Goal: Task Accomplishment & Management: Use online tool/utility

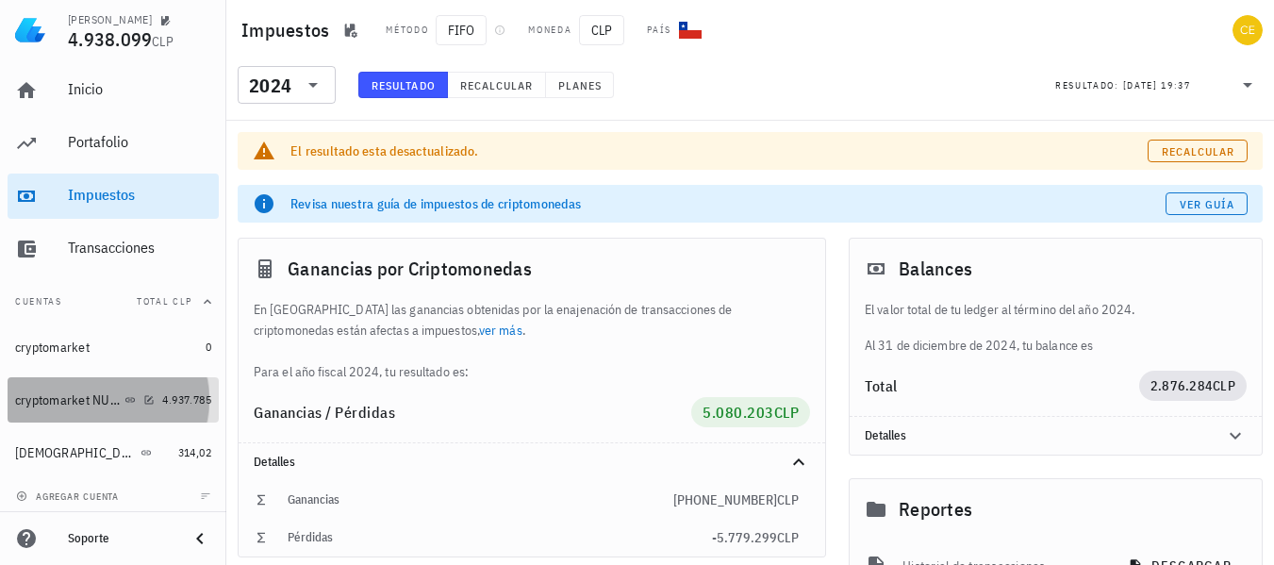
click at [97, 403] on div "cryptomarket NUEVA" at bounding box center [68, 400] width 106 height 16
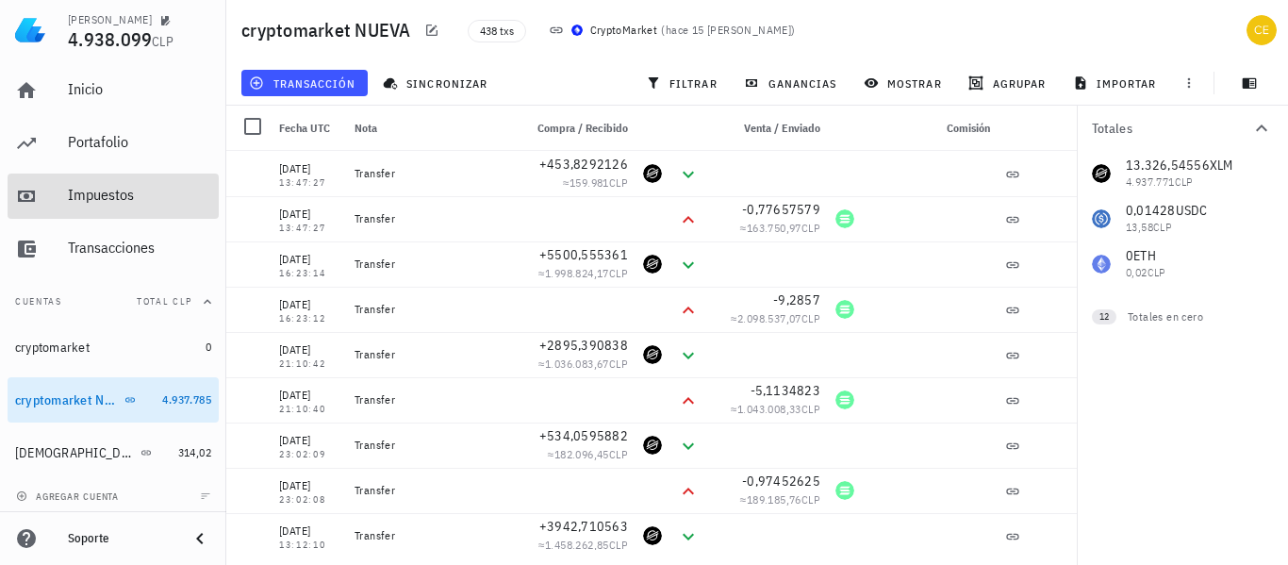
click at [126, 189] on div "Impuestos" at bounding box center [139, 195] width 143 height 18
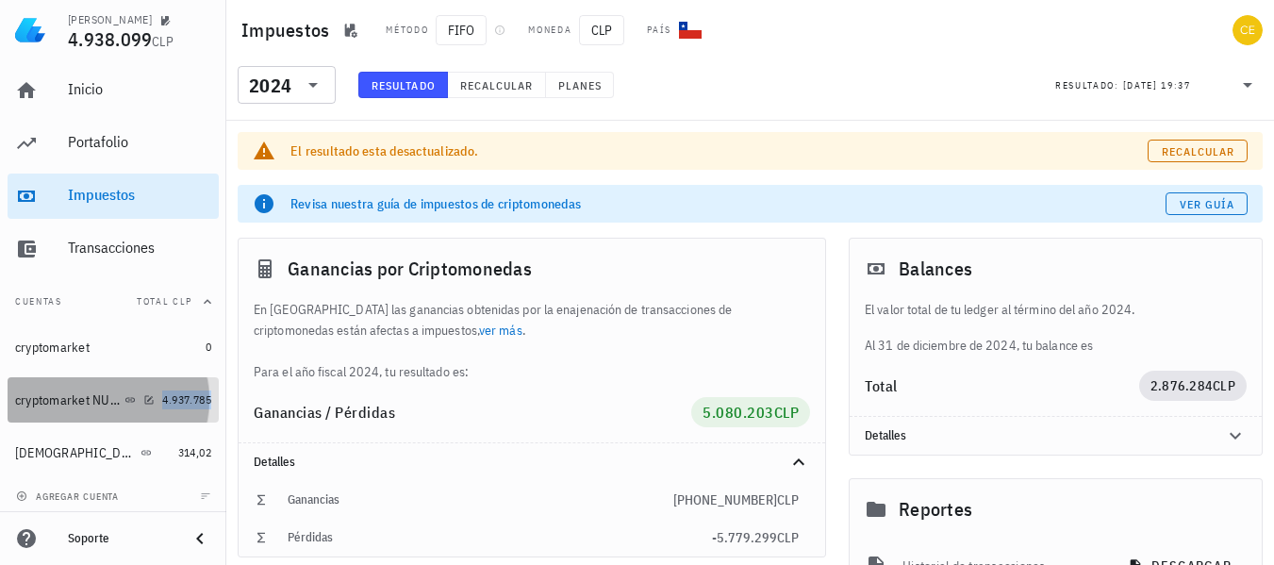
click at [162, 397] on span "4.937.785" at bounding box center [186, 399] width 49 height 14
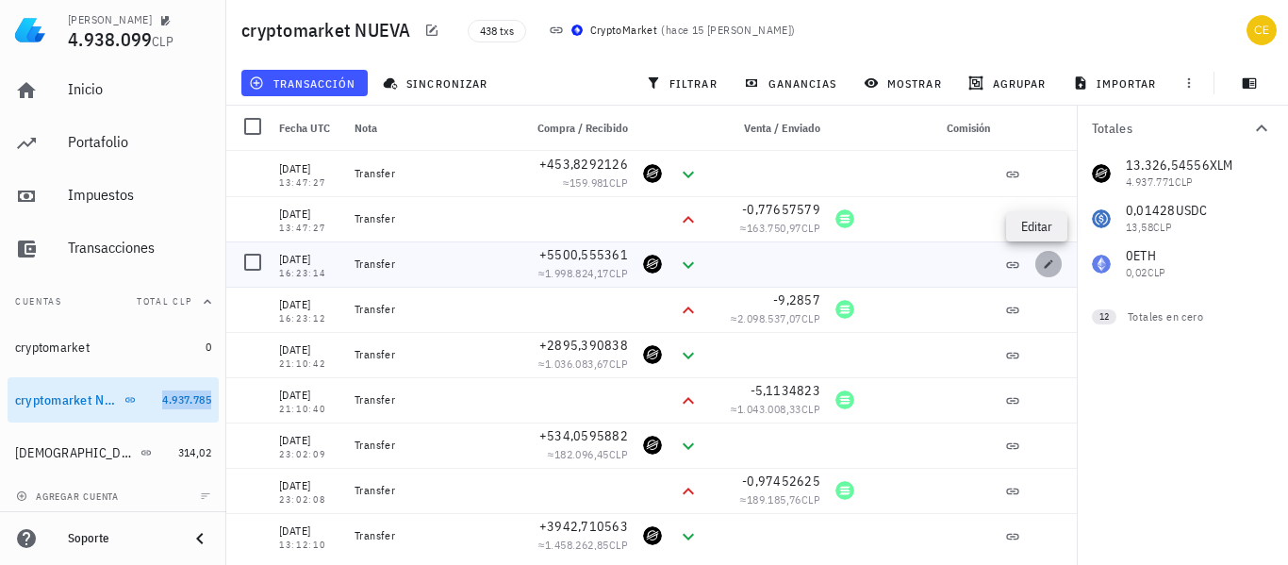
click at [1035, 257] on button "button" at bounding box center [1048, 264] width 26 height 26
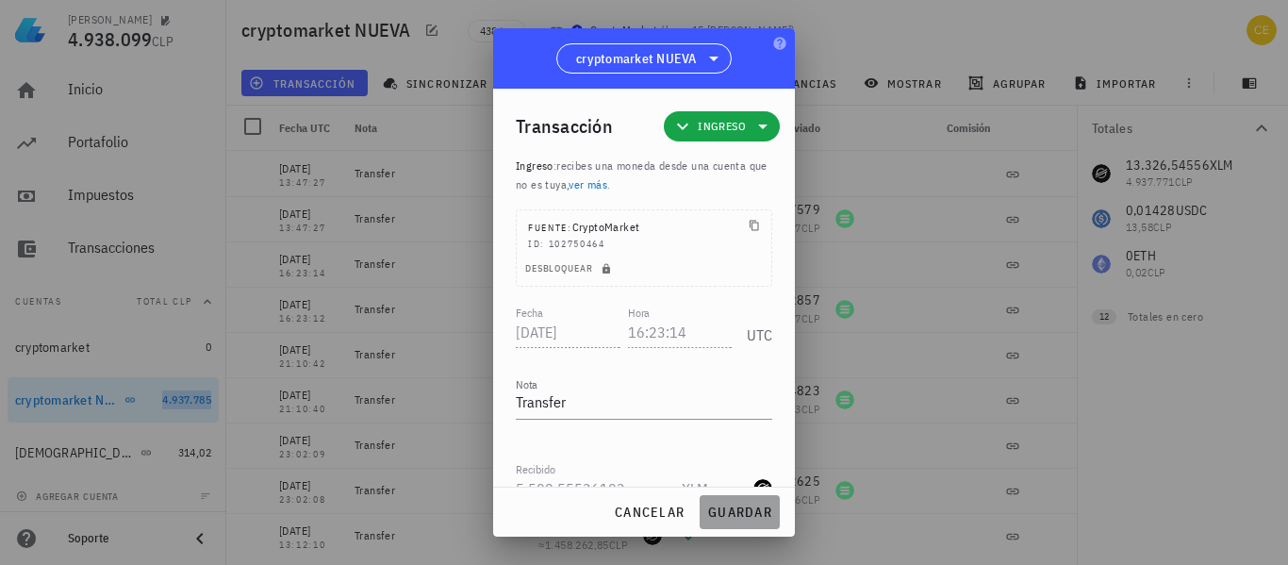
click at [717, 517] on span "guardar" at bounding box center [739, 512] width 65 height 17
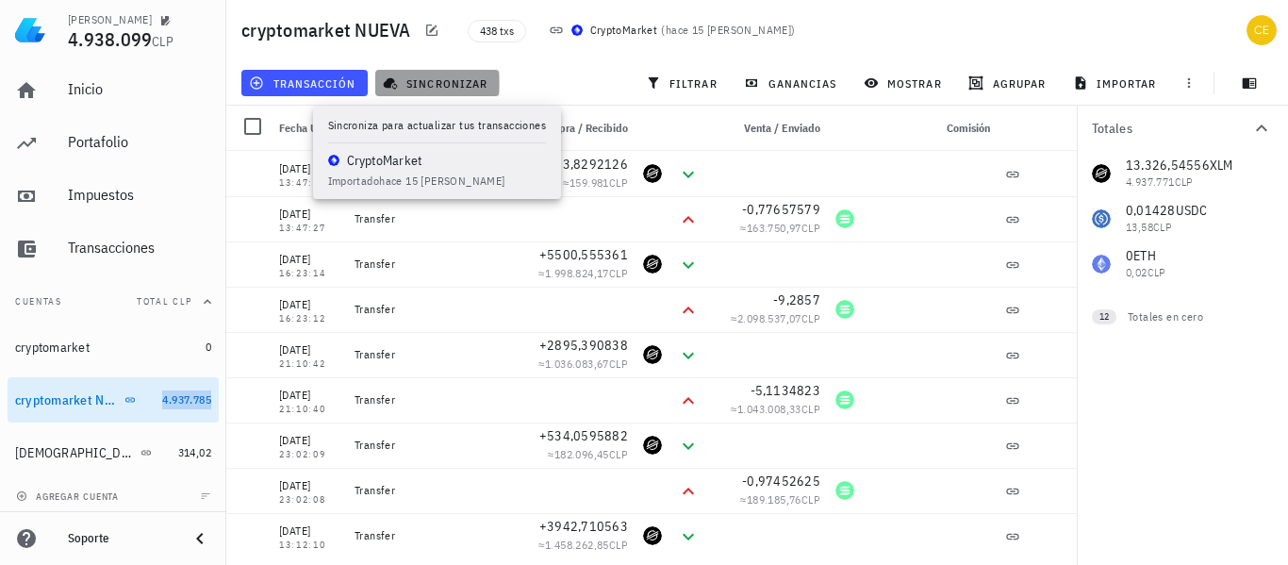
click at [431, 77] on span "sincronizar" at bounding box center [437, 82] width 101 height 15
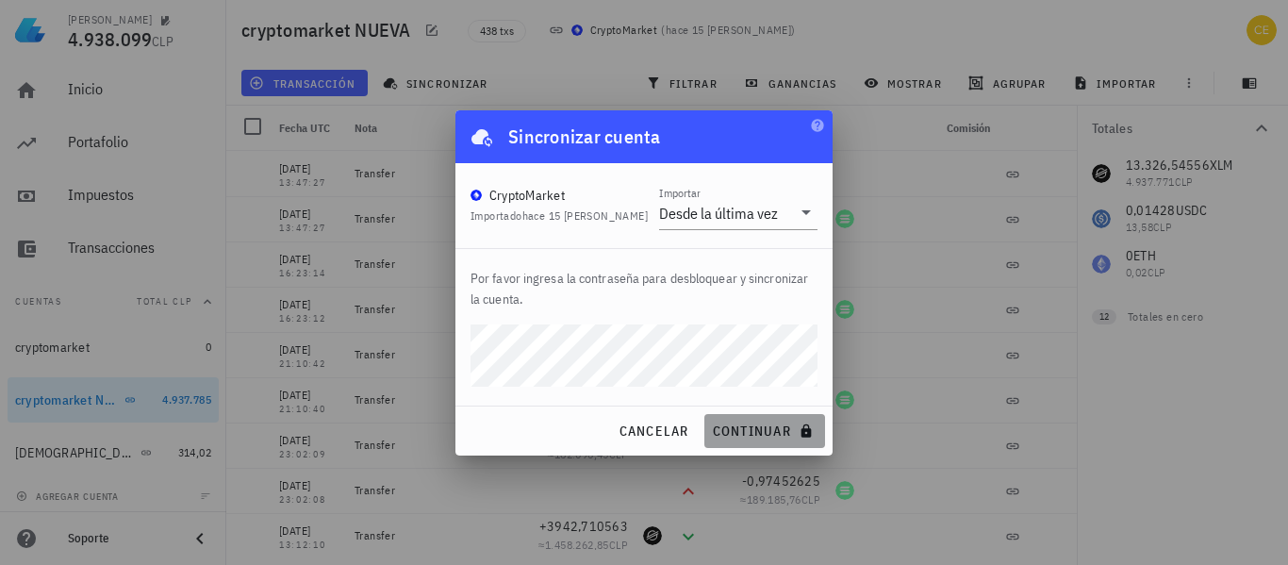
click at [745, 425] on span "continuar" at bounding box center [765, 430] width 106 height 17
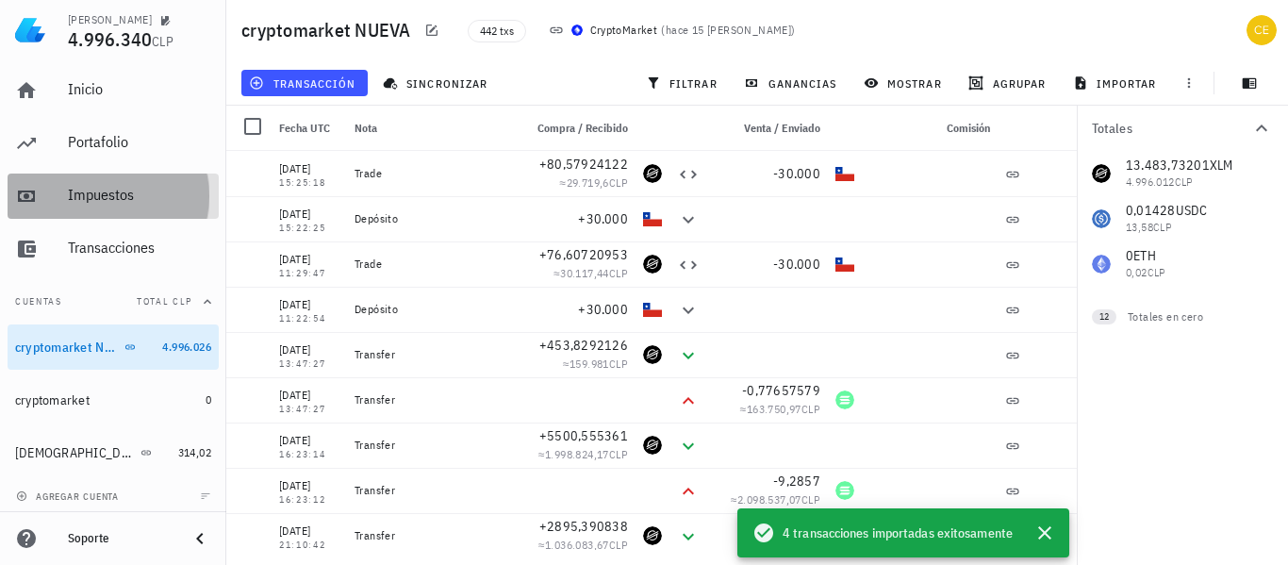
click at [125, 193] on div "Impuestos" at bounding box center [139, 195] width 143 height 18
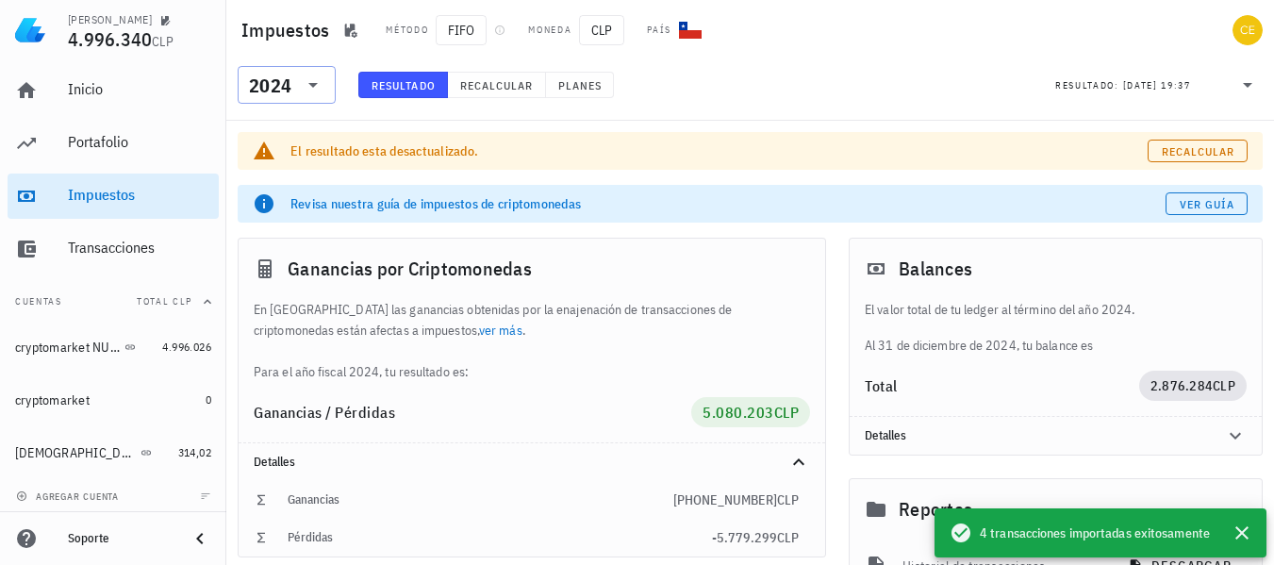
click at [308, 82] on icon at bounding box center [313, 85] width 23 height 23
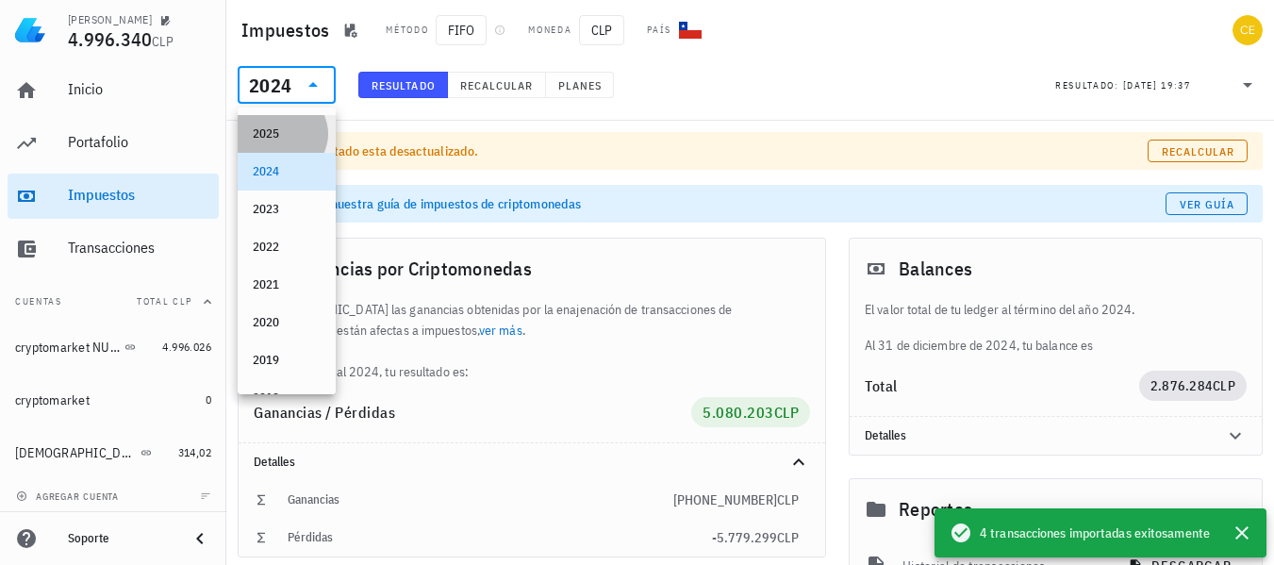
click at [292, 124] on div "2025" at bounding box center [287, 134] width 68 height 30
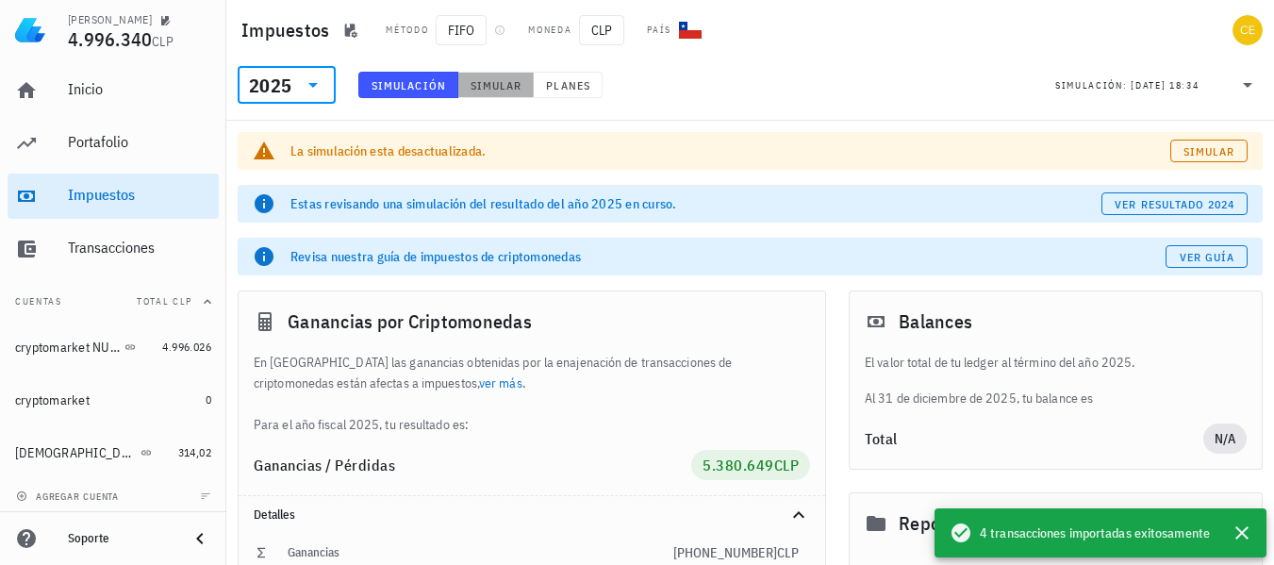
click at [486, 82] on span "Simular" at bounding box center [496, 85] width 53 height 14
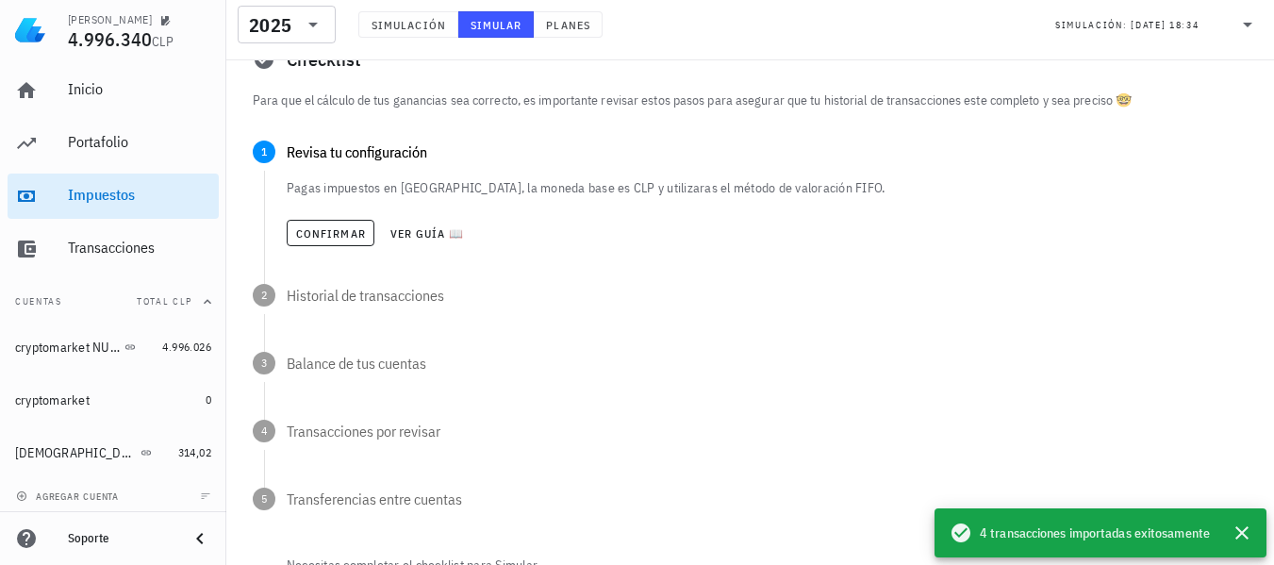
scroll to position [259, 0]
click at [305, 242] on button "Confirmar" at bounding box center [331, 235] width 88 height 26
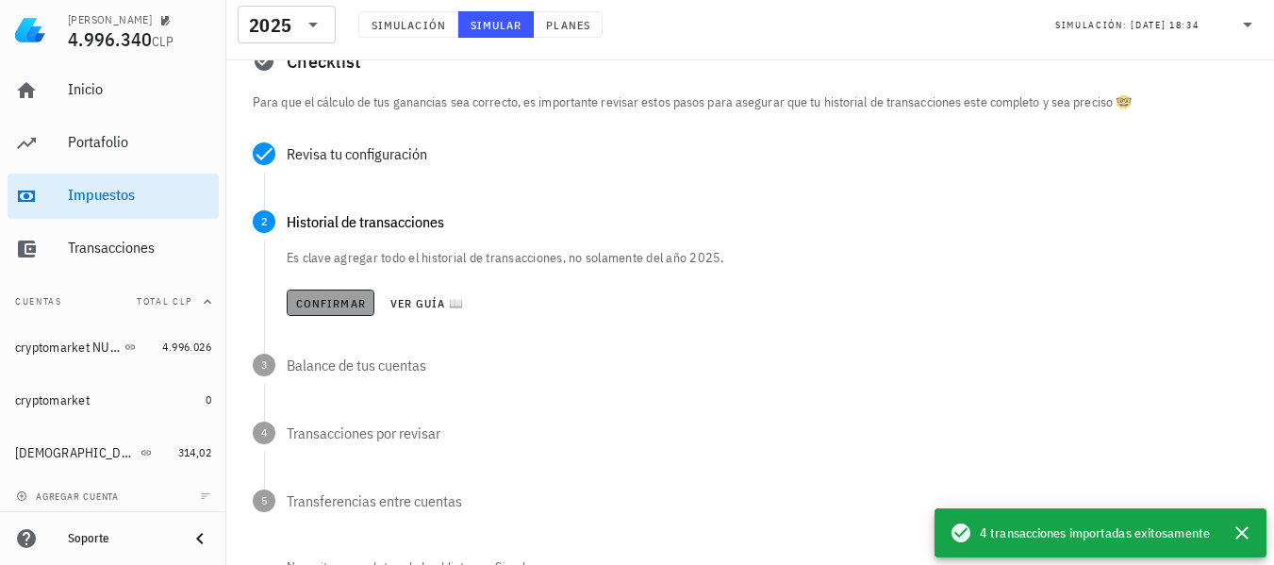
click at [323, 296] on span "Confirmar" at bounding box center [330, 303] width 71 height 14
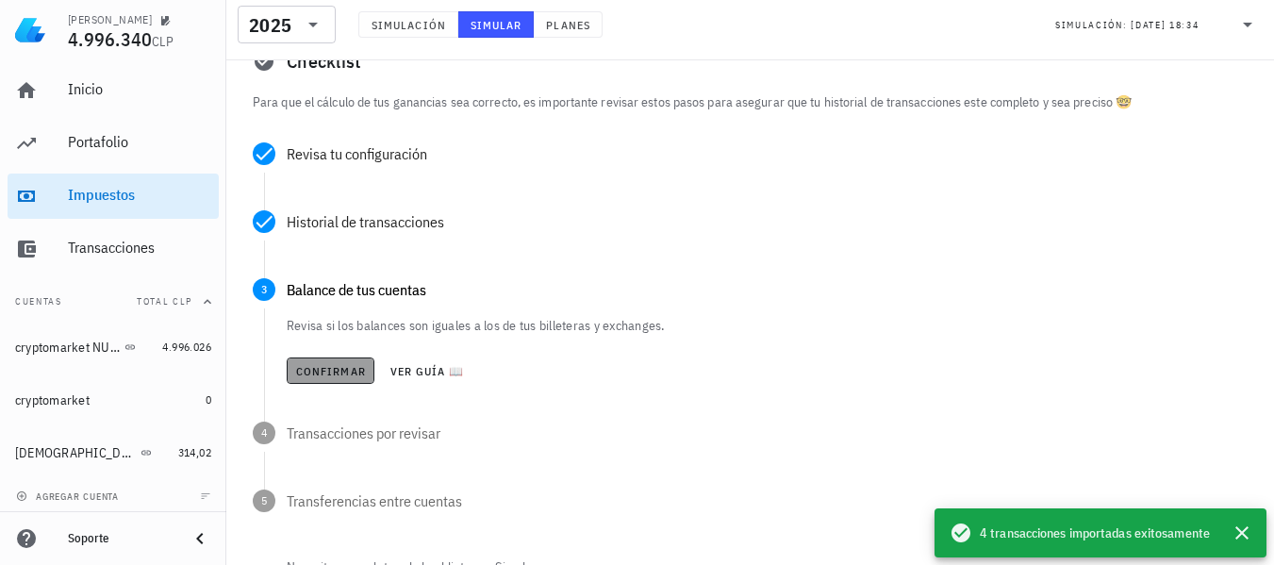
click at [323, 365] on span "Confirmar" at bounding box center [330, 371] width 71 height 14
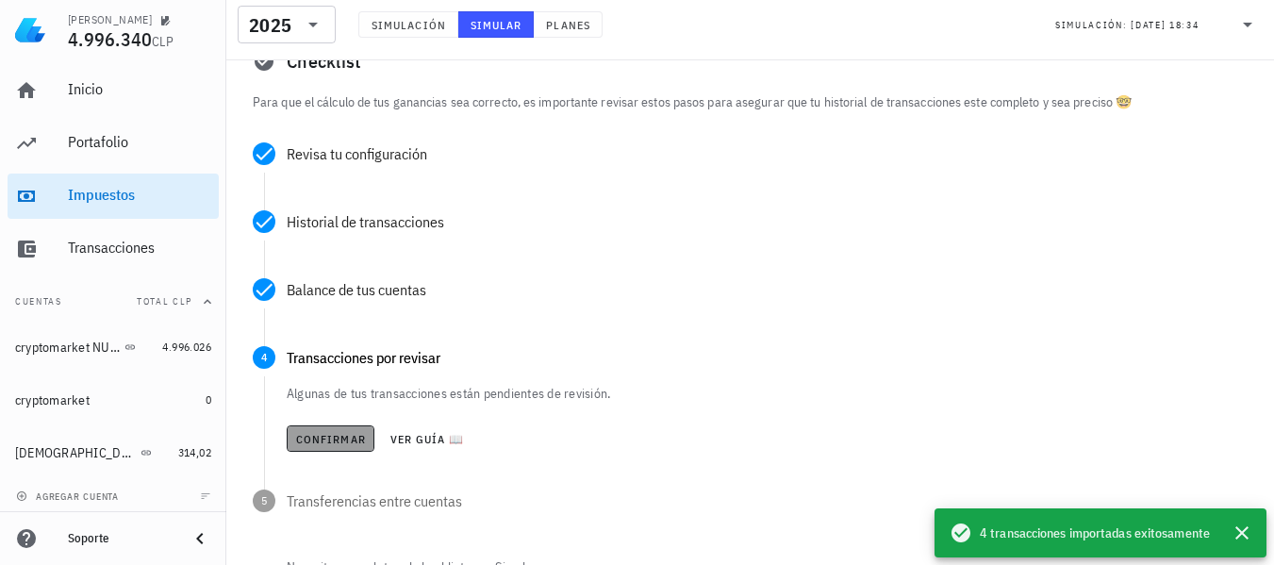
click at [323, 432] on span "Confirmar" at bounding box center [330, 439] width 71 height 14
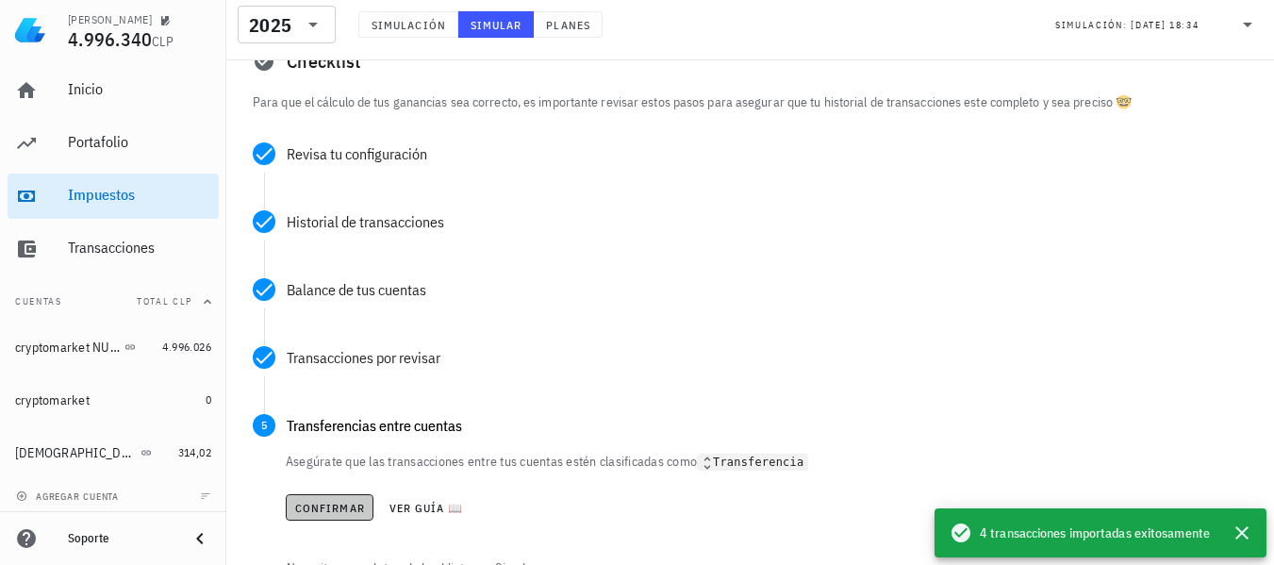
click at [320, 504] on span "Confirmar" at bounding box center [329, 508] width 71 height 14
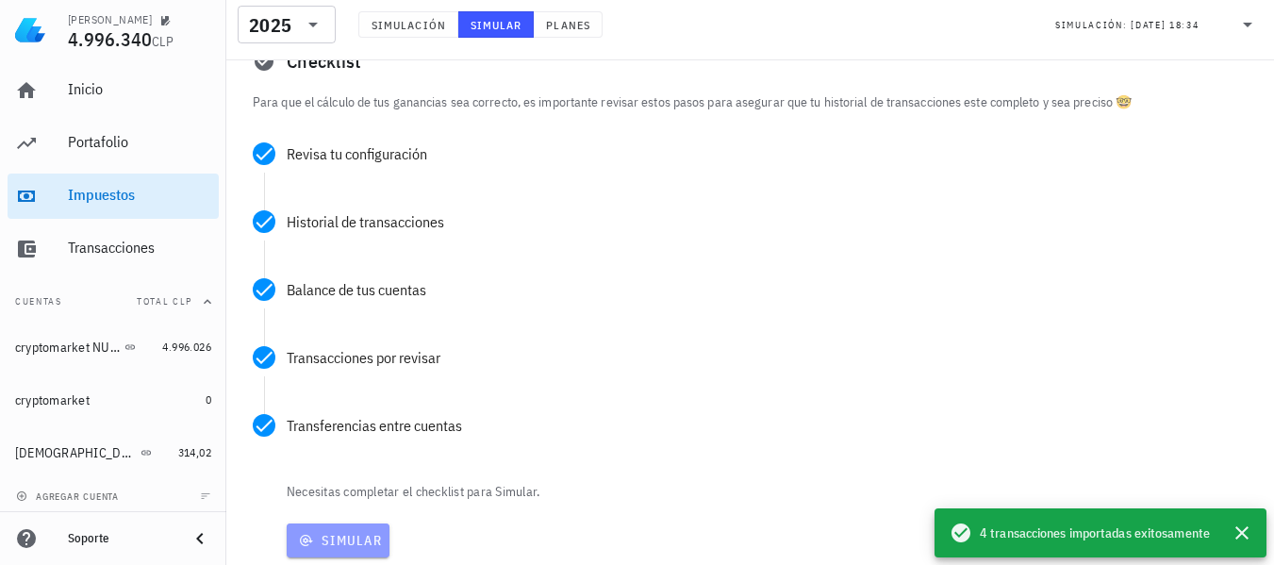
click at [337, 542] on span "Simular" at bounding box center [338, 540] width 88 height 17
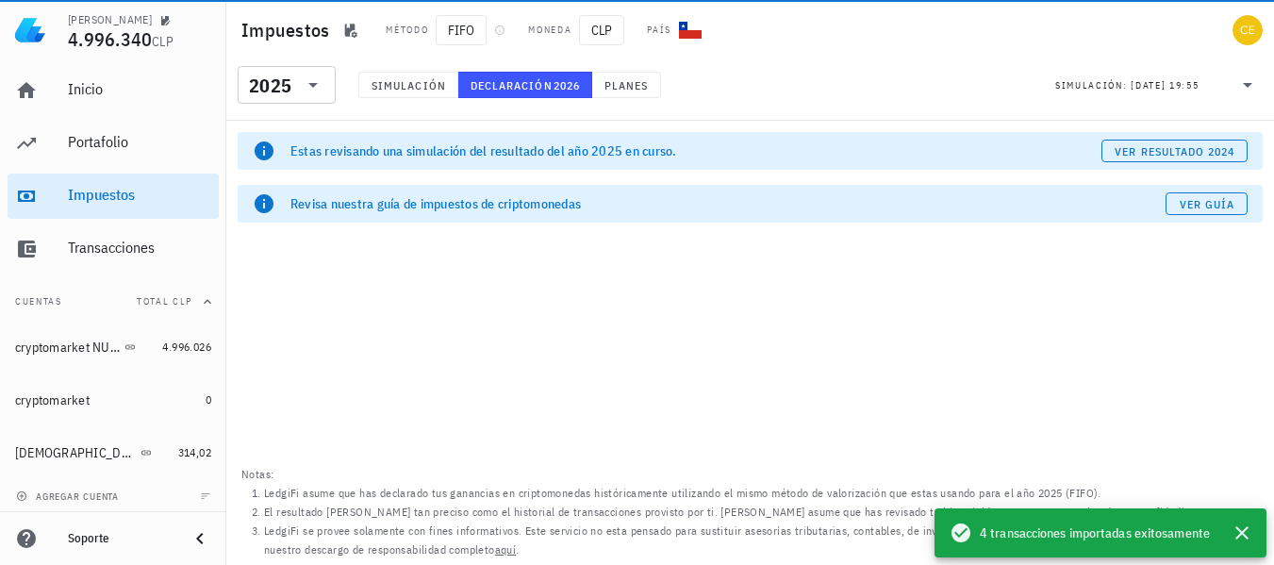
scroll to position [0, 0]
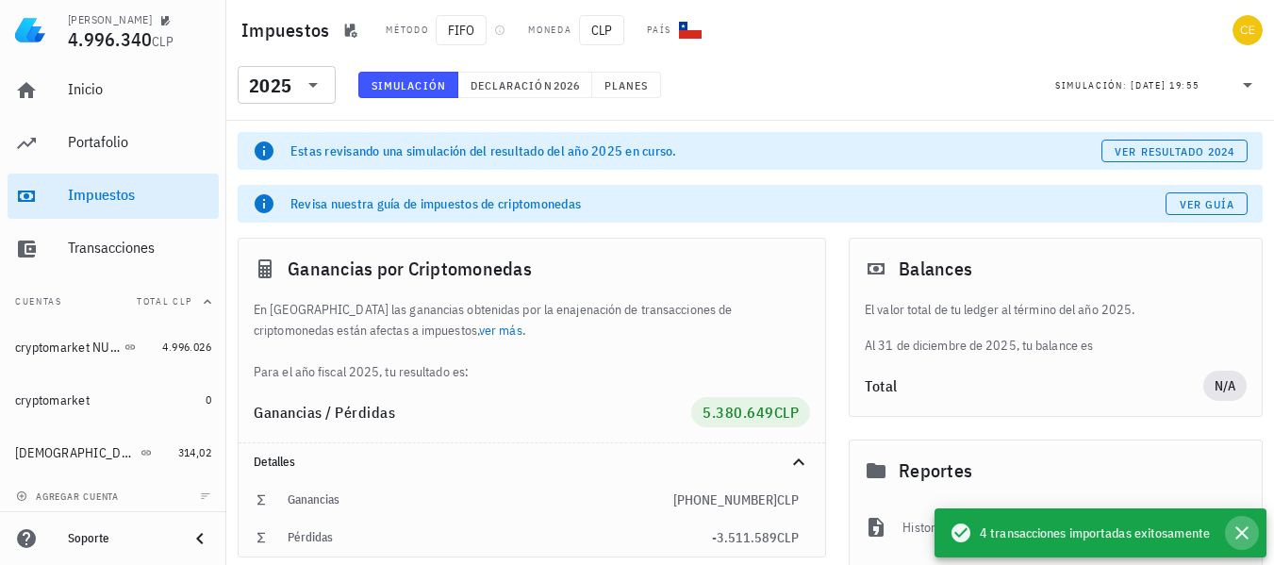
click at [1242, 533] on icon "button" at bounding box center [1241, 532] width 13 height 13
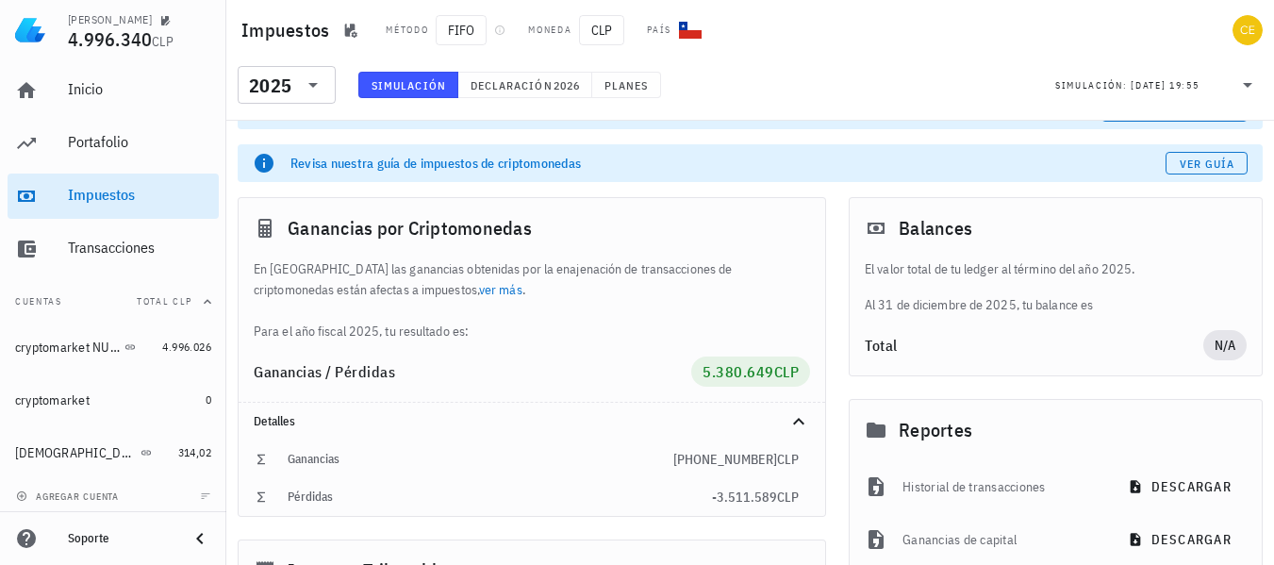
scroll to position [38, 0]
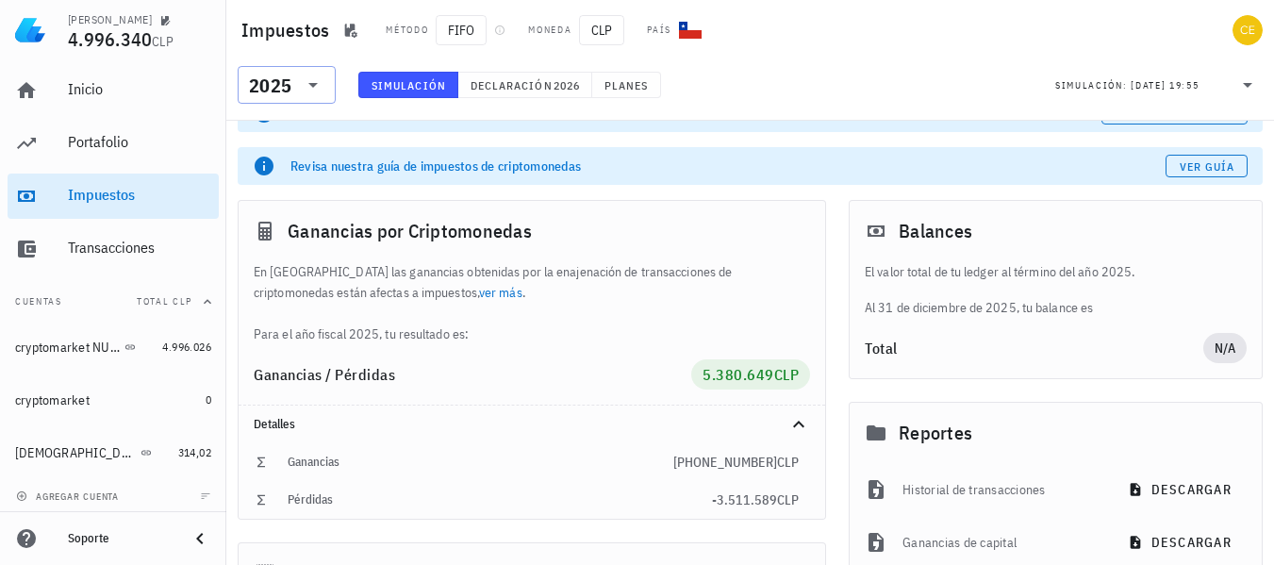
click at [321, 84] on icon at bounding box center [313, 85] width 23 height 23
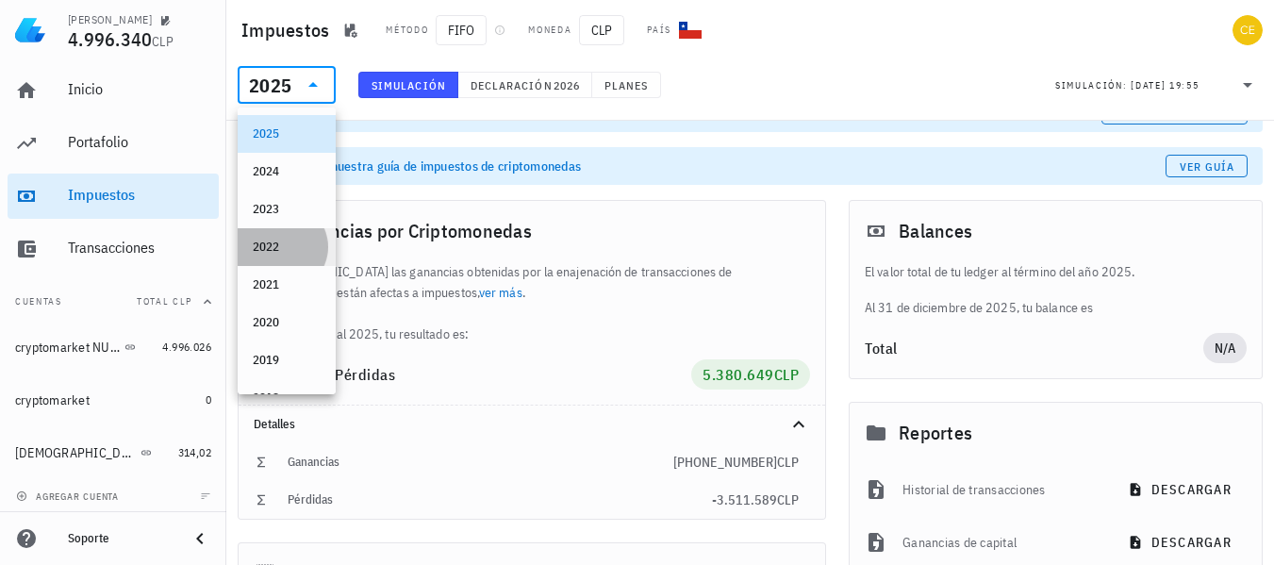
click at [269, 249] on div "2022" at bounding box center [287, 246] width 68 height 15
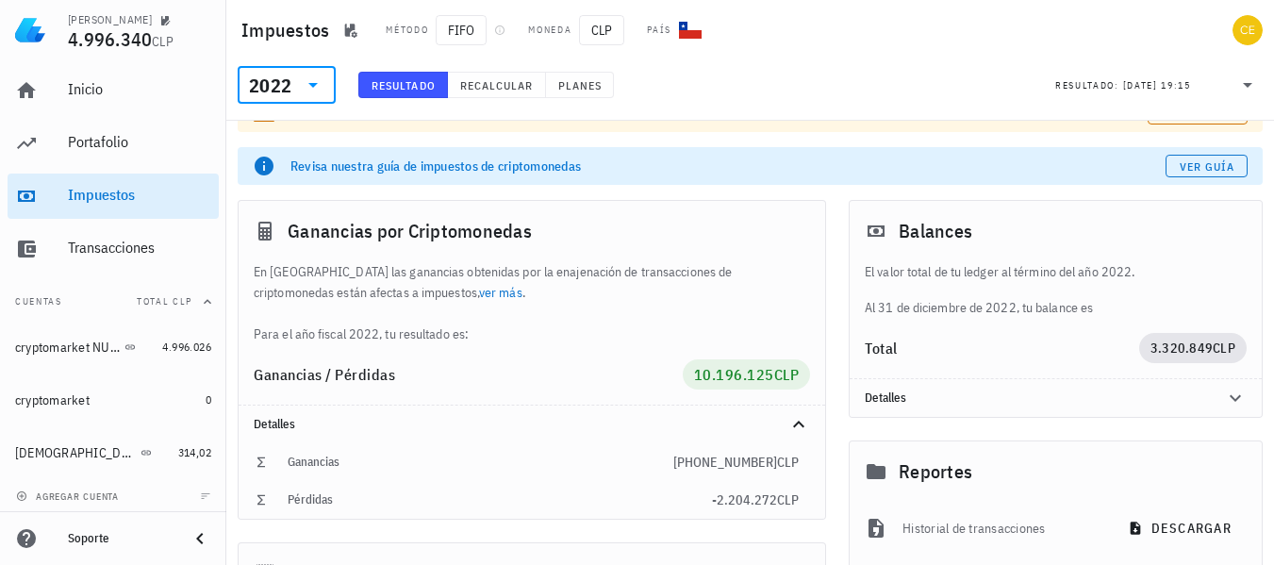
click at [316, 89] on icon at bounding box center [313, 85] width 23 height 23
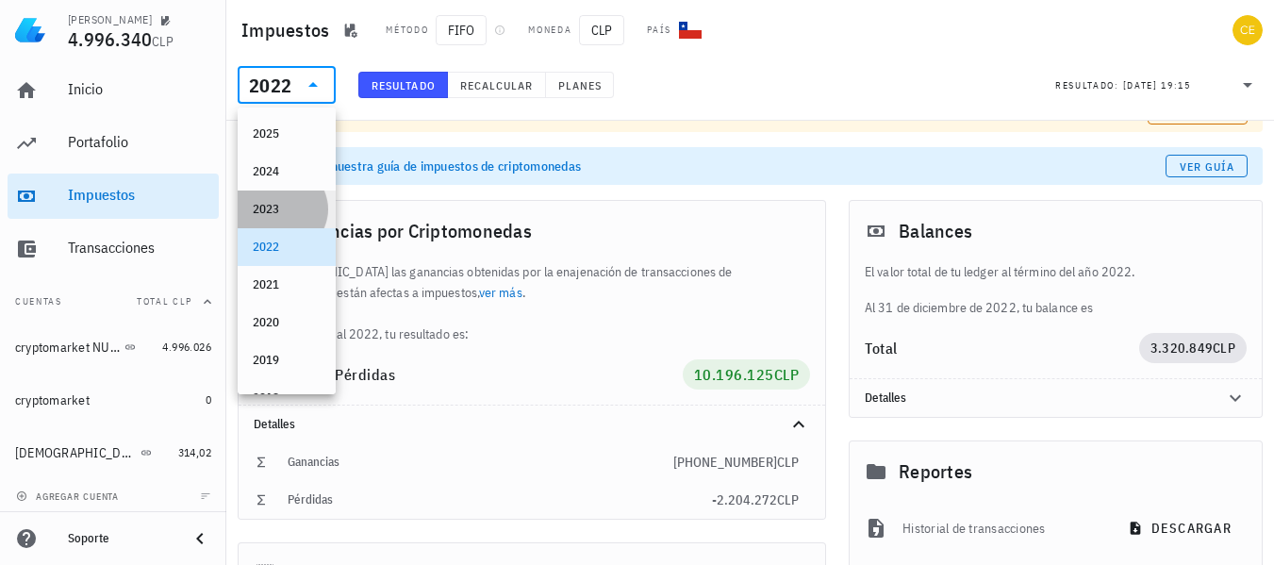
click at [287, 198] on div "2023" at bounding box center [287, 209] width 68 height 30
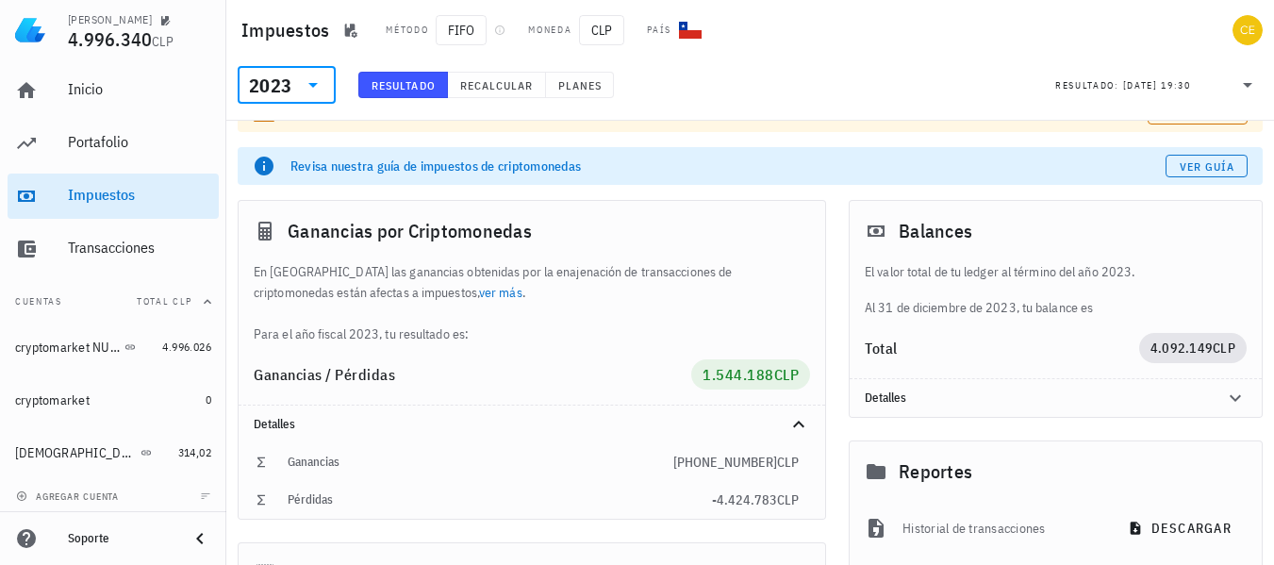
click at [317, 84] on icon at bounding box center [312, 85] width 9 height 5
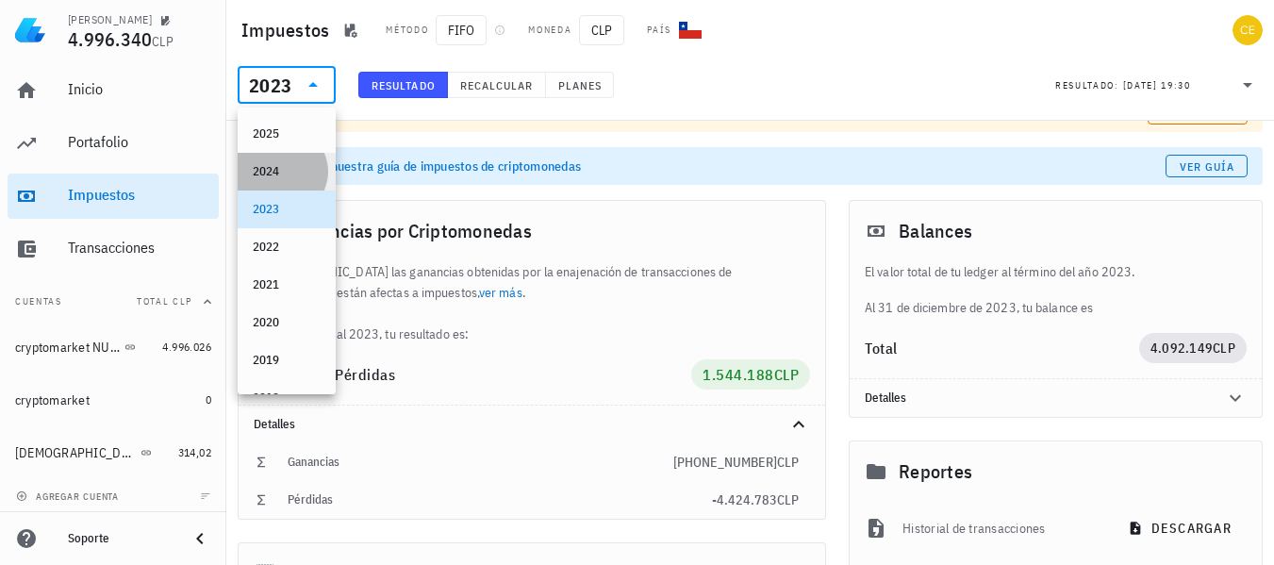
click at [287, 164] on div "2024" at bounding box center [287, 171] width 68 height 15
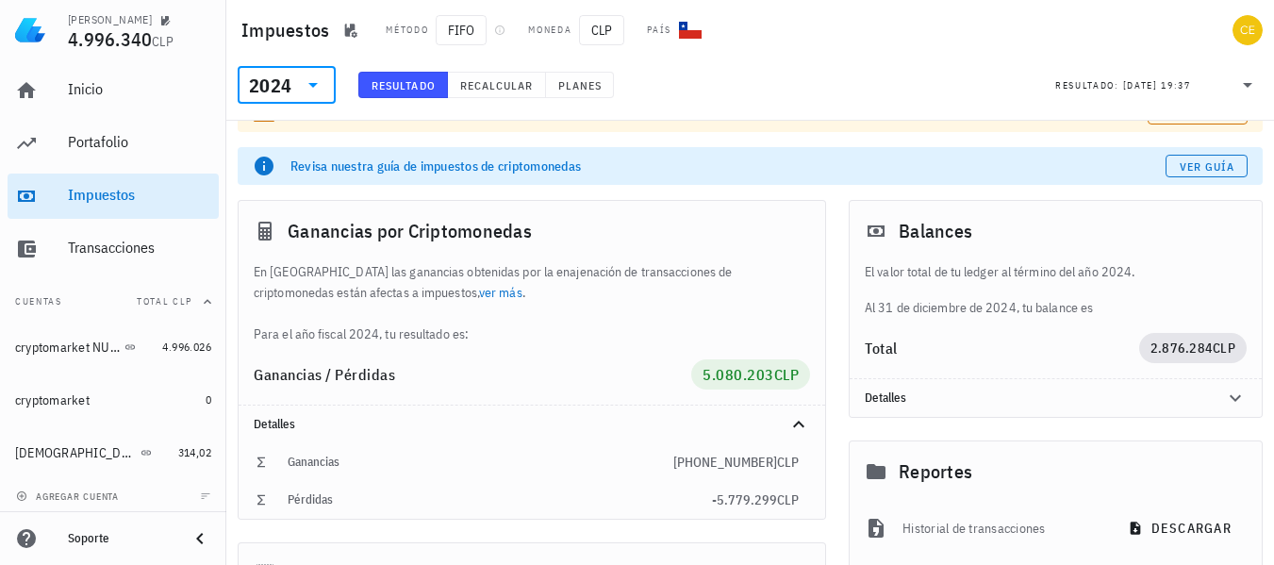
click at [314, 82] on icon at bounding box center [313, 85] width 23 height 23
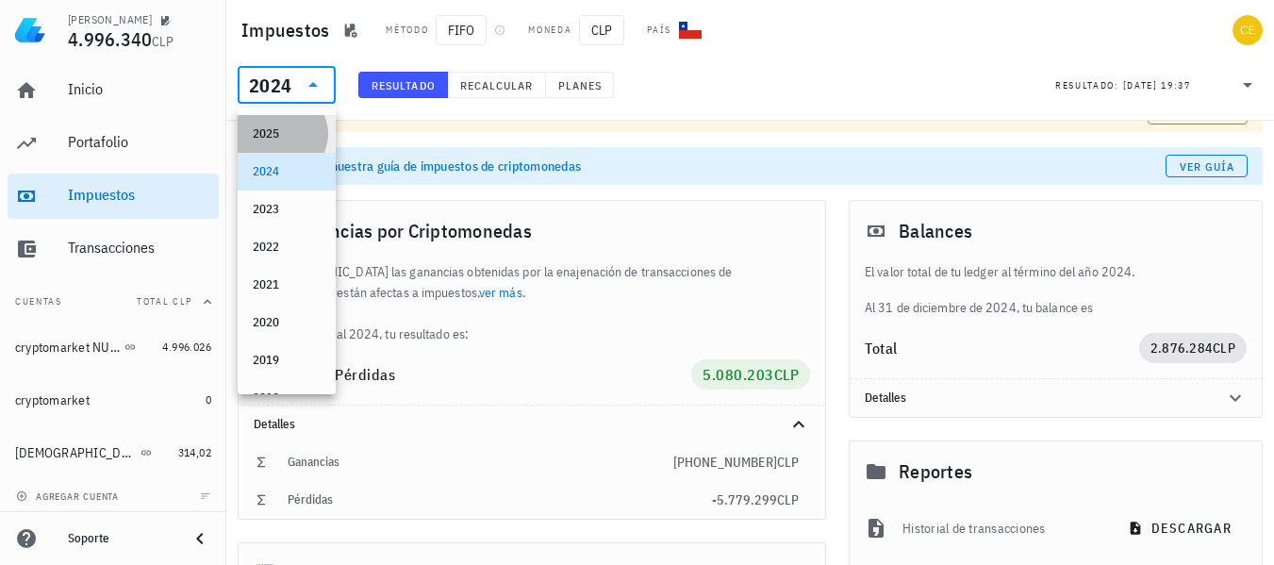
click at [285, 134] on div "2025" at bounding box center [287, 133] width 68 height 15
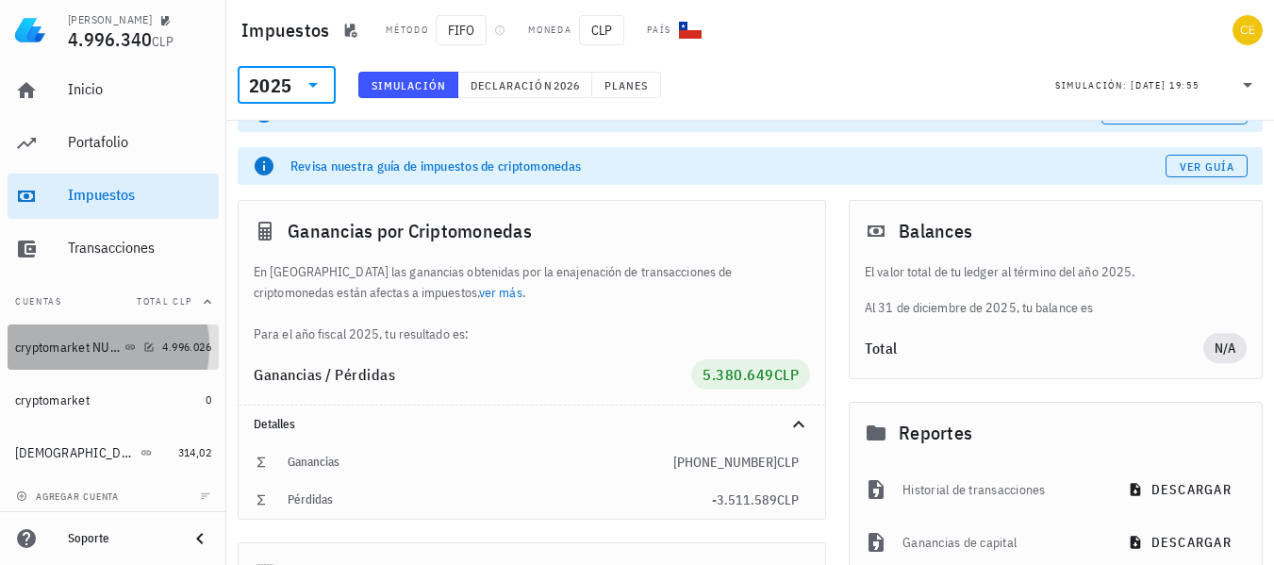
click at [87, 350] on div "cryptomarket NUEVA" at bounding box center [68, 347] width 106 height 16
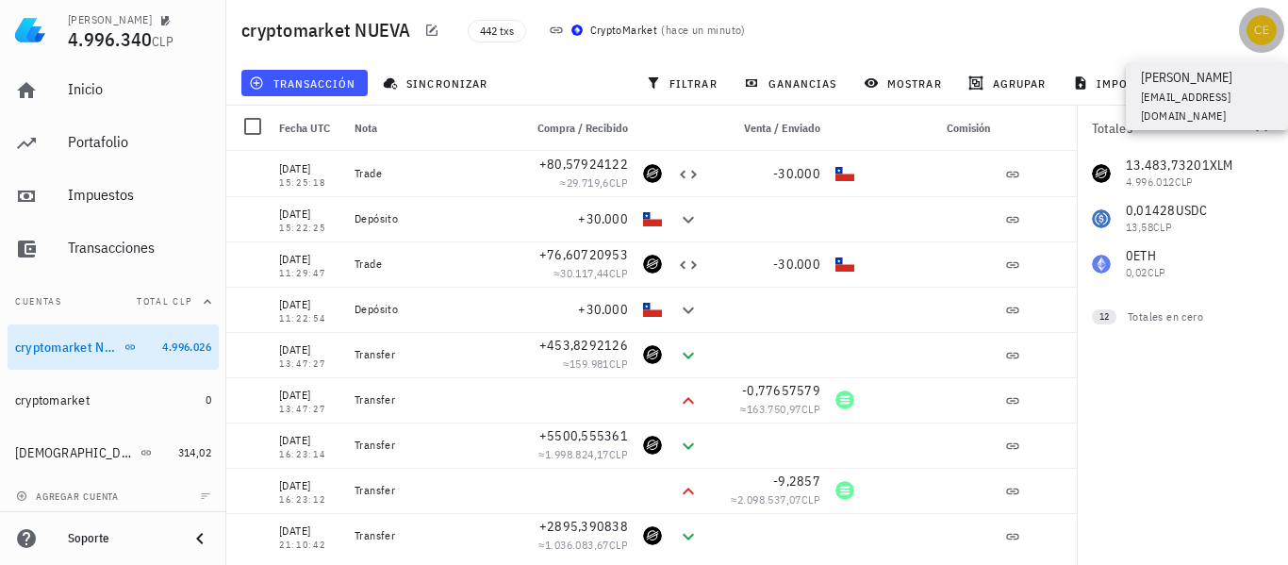
click at [1260, 37] on div "avatar" at bounding box center [1262, 30] width 30 height 30
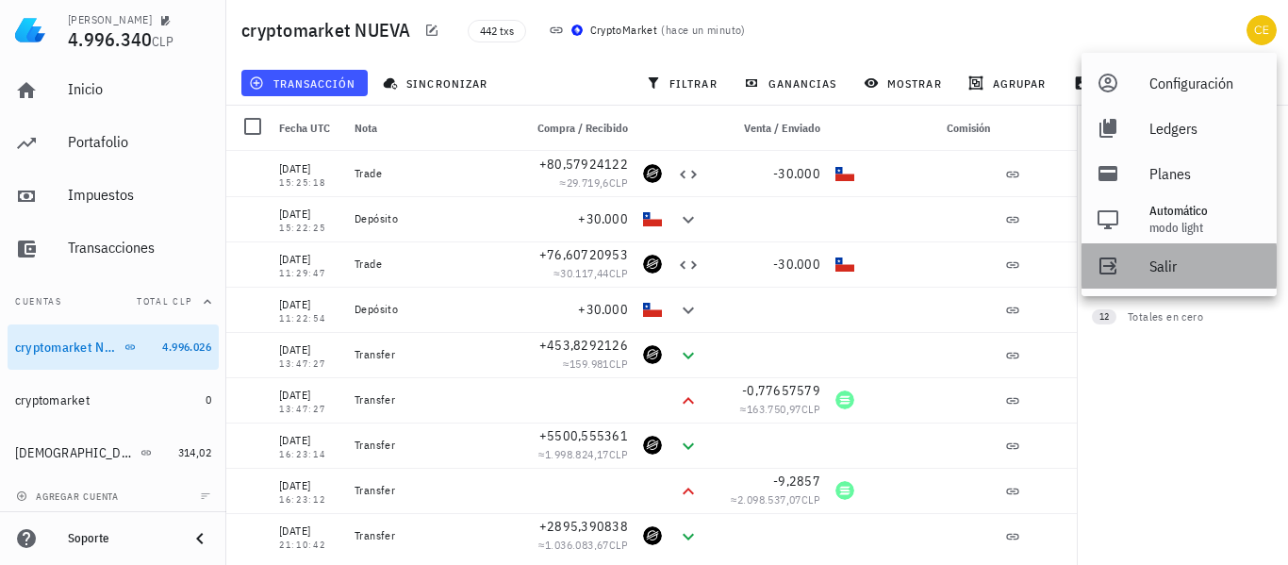
click at [1153, 262] on div "Salir" at bounding box center [1205, 266] width 112 height 38
